Goal: Task Accomplishment & Management: Complete application form

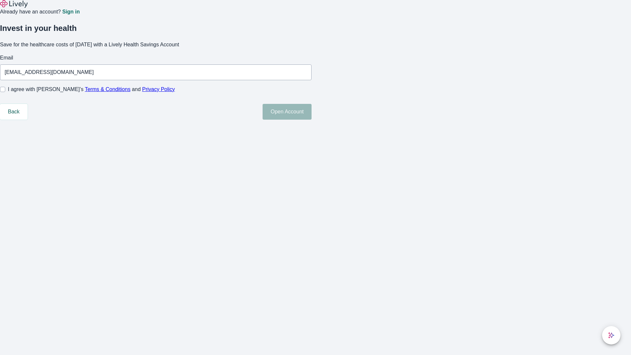
click at [5, 92] on input "I agree with Lively’s Terms & Conditions and Privacy Policy" at bounding box center [2, 89] width 5 height 5
checkbox input "true"
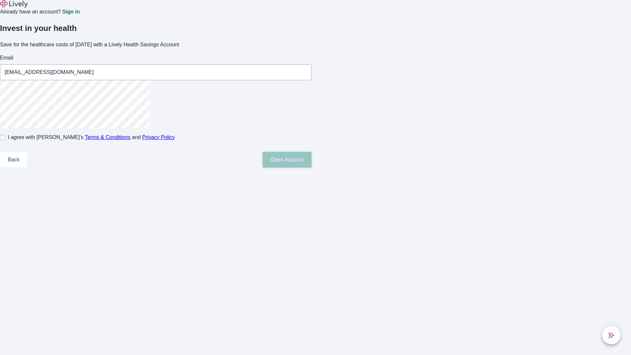
click at [311, 168] on button "Open Account" at bounding box center [286, 160] width 49 height 16
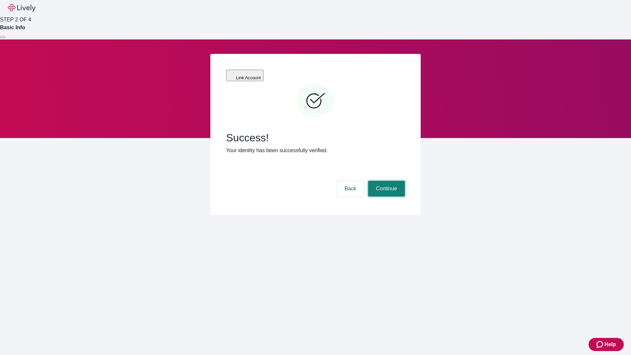
click at [385, 181] on button "Continue" at bounding box center [386, 189] width 37 height 16
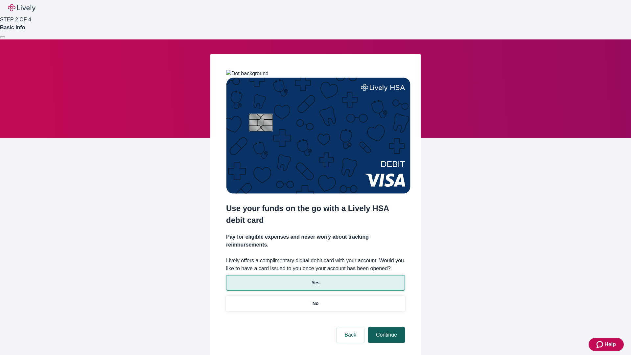
click at [315, 279] on p "Yes" at bounding box center [315, 282] width 8 height 7
click at [385, 327] on button "Continue" at bounding box center [386, 335] width 37 height 16
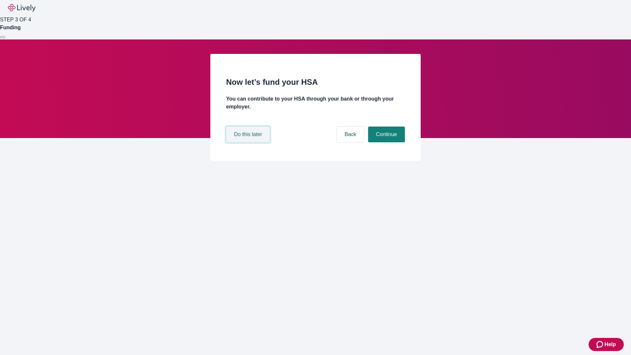
click at [249, 142] on button "Do this later" at bounding box center [248, 134] width 44 height 16
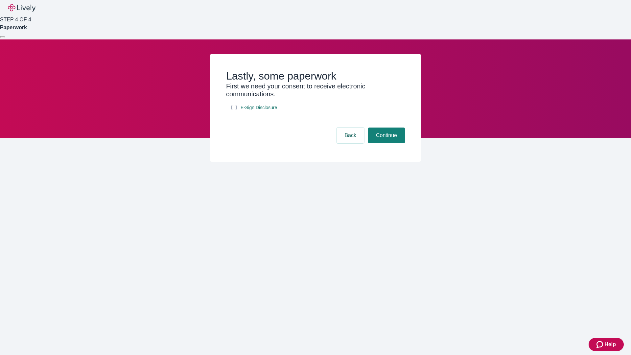
click at [234, 110] on input "E-Sign Disclosure" at bounding box center [233, 107] width 5 height 5
checkbox input "true"
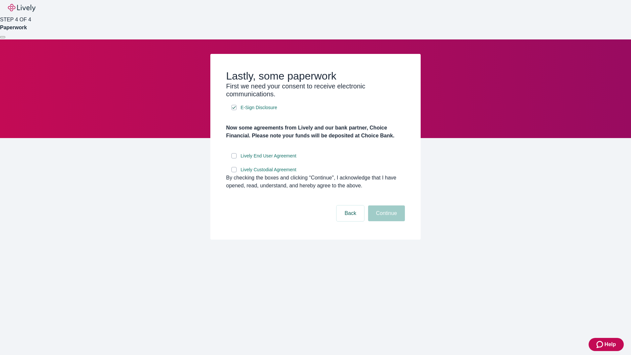
click at [234, 158] on input "Lively End User Agreement" at bounding box center [233, 155] width 5 height 5
checkbox input "true"
click at [234, 172] on input "Lively Custodial Agreement" at bounding box center [233, 169] width 5 height 5
checkbox input "true"
click at [385, 221] on button "Continue" at bounding box center [386, 213] width 37 height 16
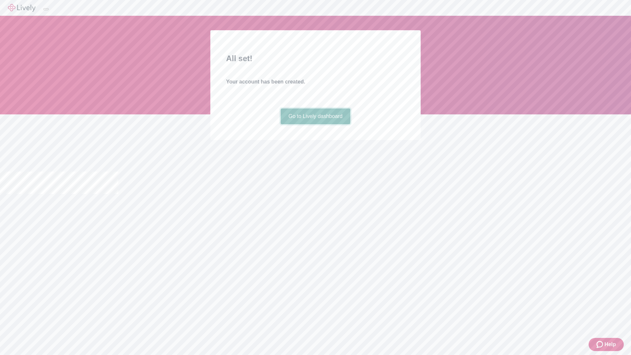
click at [315, 124] on link "Go to Lively dashboard" at bounding box center [315, 116] width 70 height 16
